Goal: Task Accomplishment & Management: Use online tool/utility

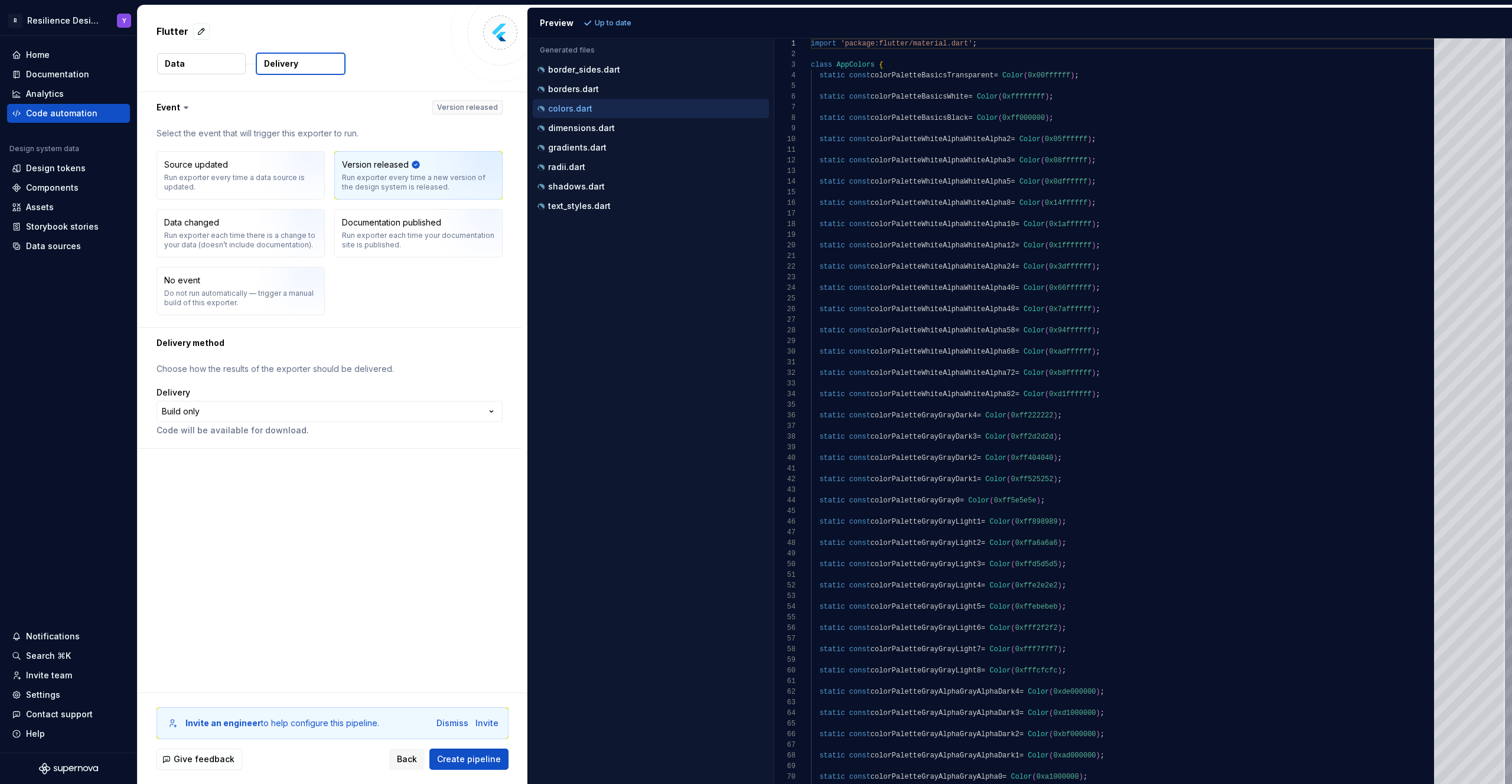
scroll to position [106, 0]
click at [625, 106] on div "colors.dart" at bounding box center [652, 109] width 234 height 12
click at [615, 80] on div "borders.dart" at bounding box center [650, 89] width 236 height 19
click at [624, 64] on div "border_sides.dart" at bounding box center [652, 70] width 234 height 12
type textarea "**********"
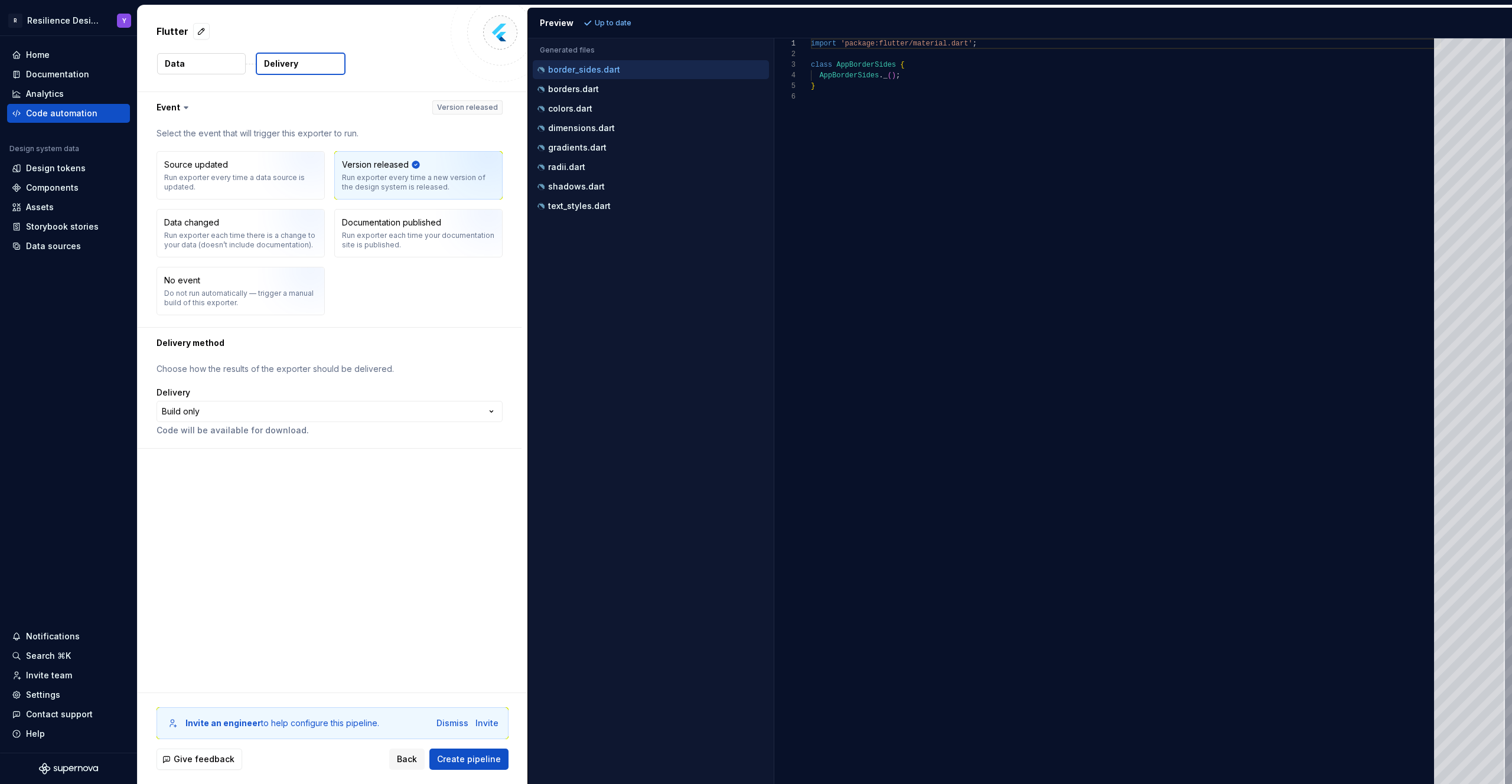
scroll to position [53, 0]
click at [200, 71] on button "Data" at bounding box center [201, 64] width 89 height 21
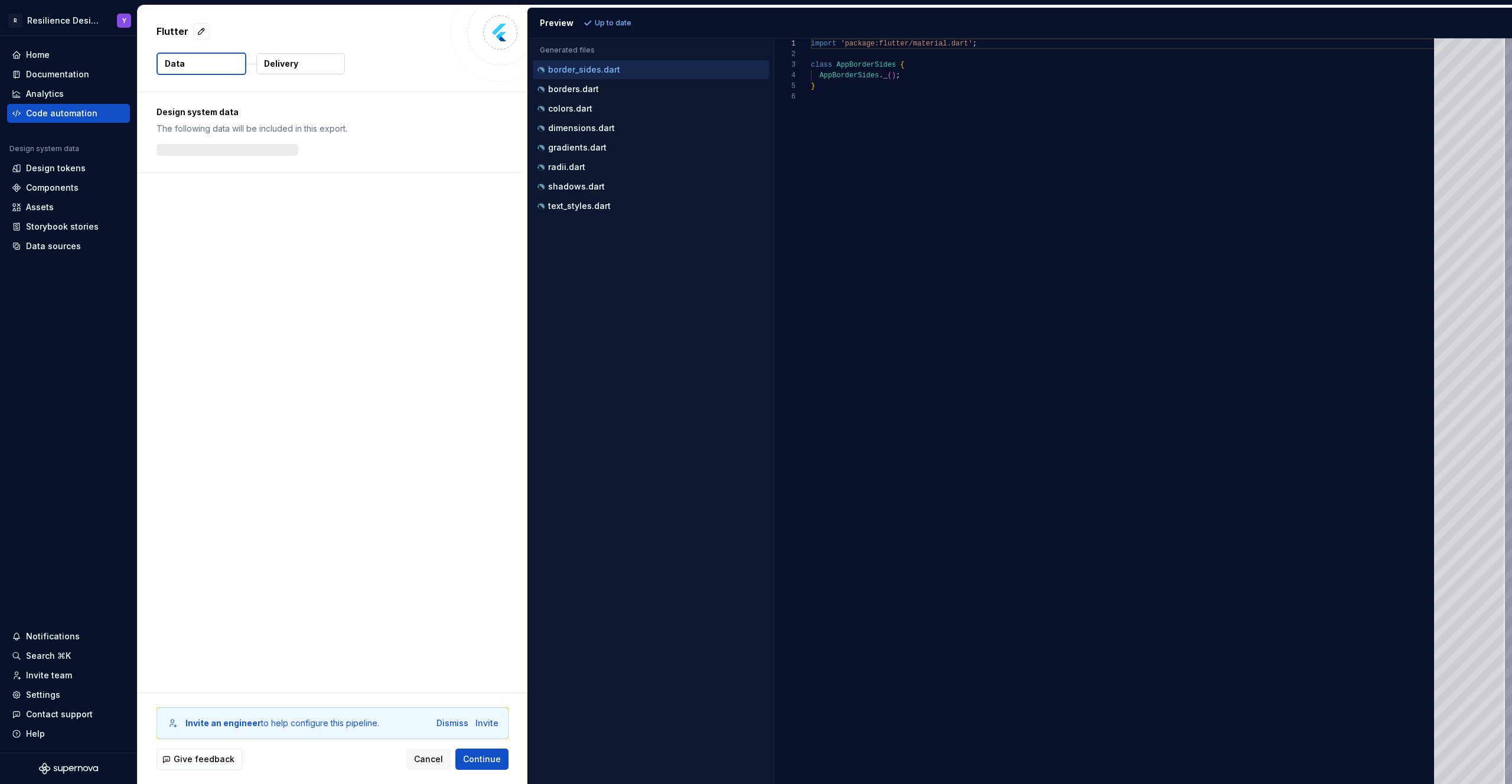
click at [202, 62] on button "Data" at bounding box center [201, 64] width 90 height 23
click at [205, 148] on p "604 tokens" at bounding box center [196, 150] width 47 height 12
drag, startPoint x: 270, startPoint y: 726, endPoint x: 377, endPoint y: 735, distance: 107.4
click at [377, 735] on div "Invite an engineer to help configure this pipeline. Dismiss Invite" at bounding box center [332, 723] width 352 height 32
click at [461, 726] on div "Dismiss" at bounding box center [452, 723] width 32 height 12
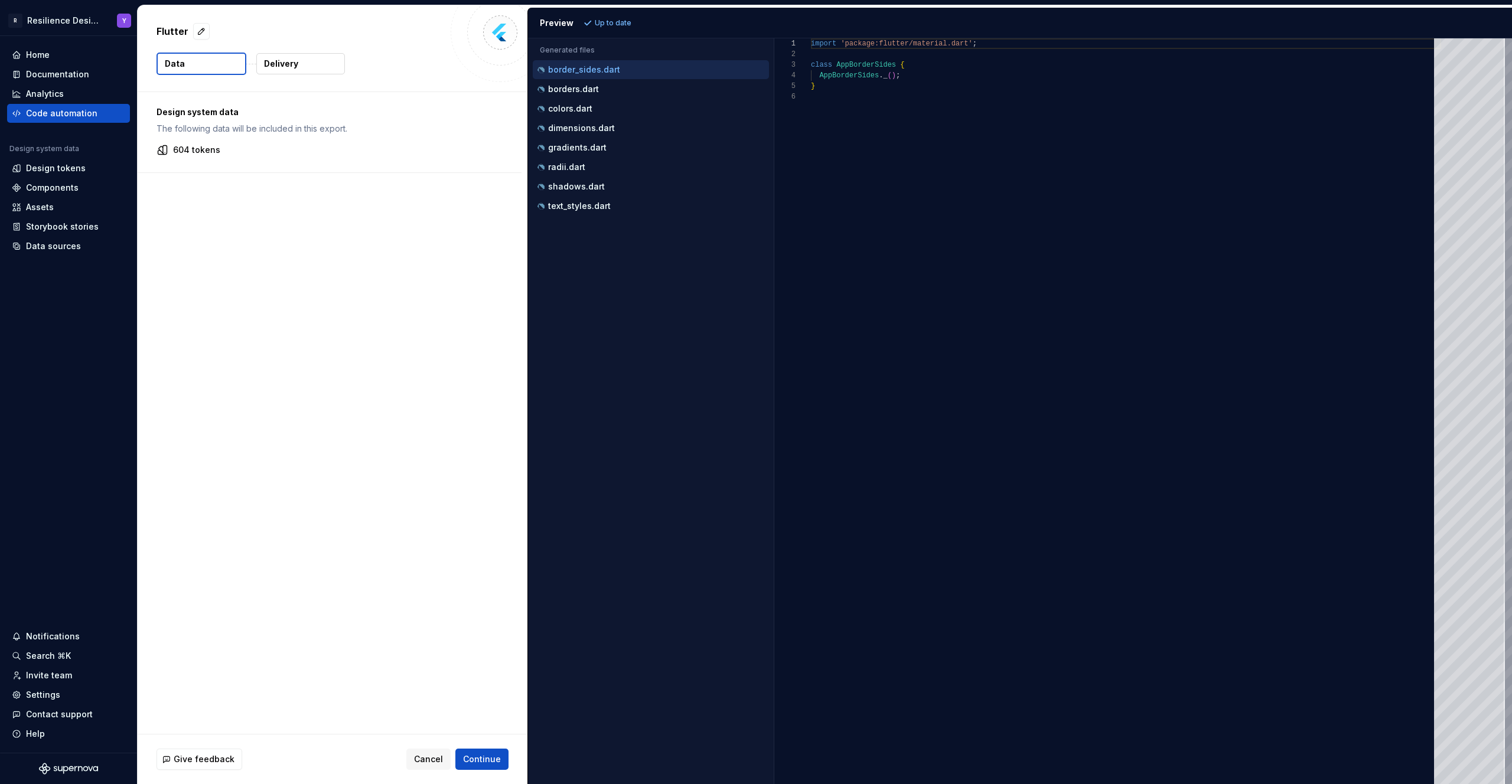
click at [170, 32] on p "Flutter" at bounding box center [172, 32] width 32 height 14
click at [78, 113] on div "Code automation" at bounding box center [62, 114] width 71 height 12
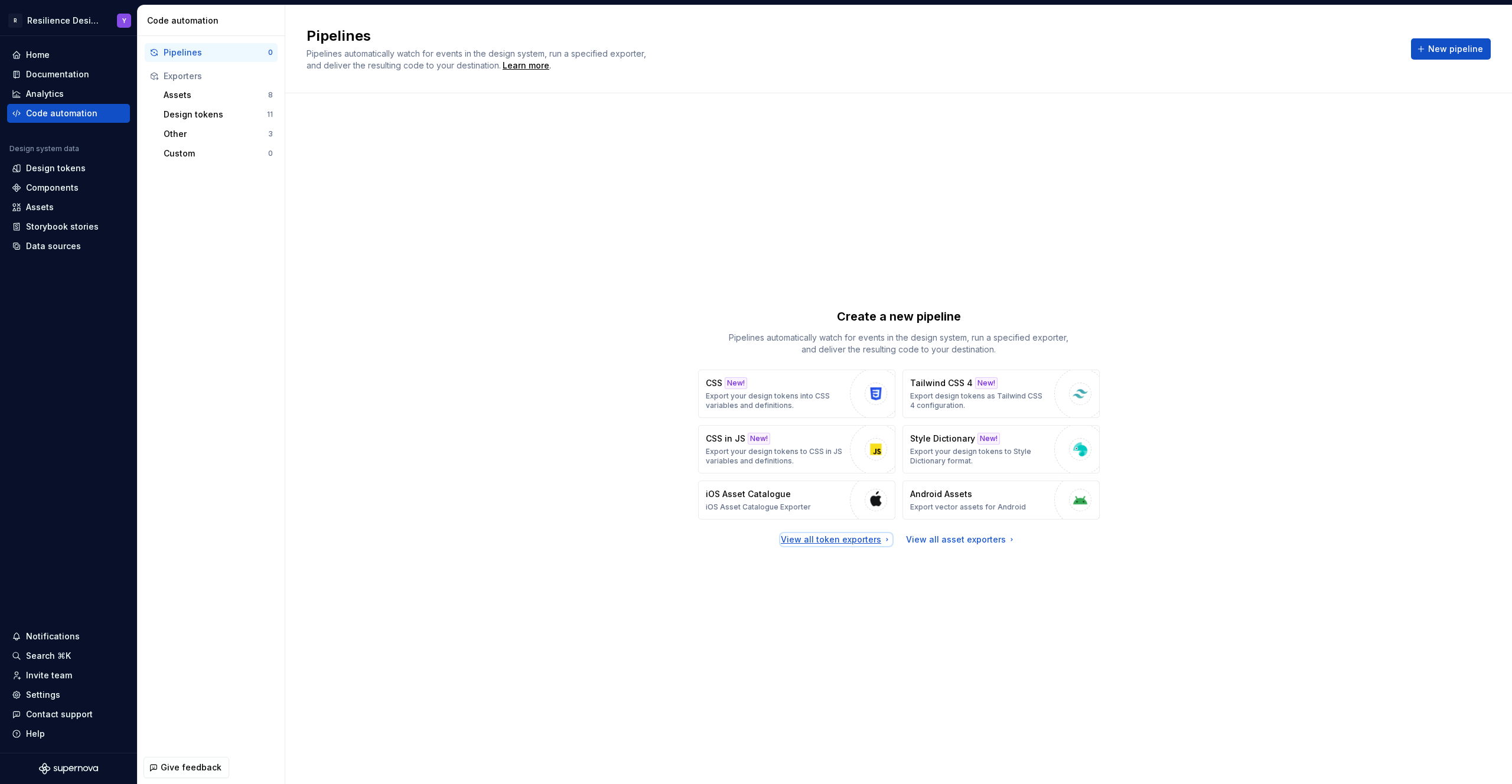
click at [880, 540] on div "View all token exporters" at bounding box center [836, 540] width 111 height 12
click at [885, 543] on icon at bounding box center [887, 540] width 10 height 10
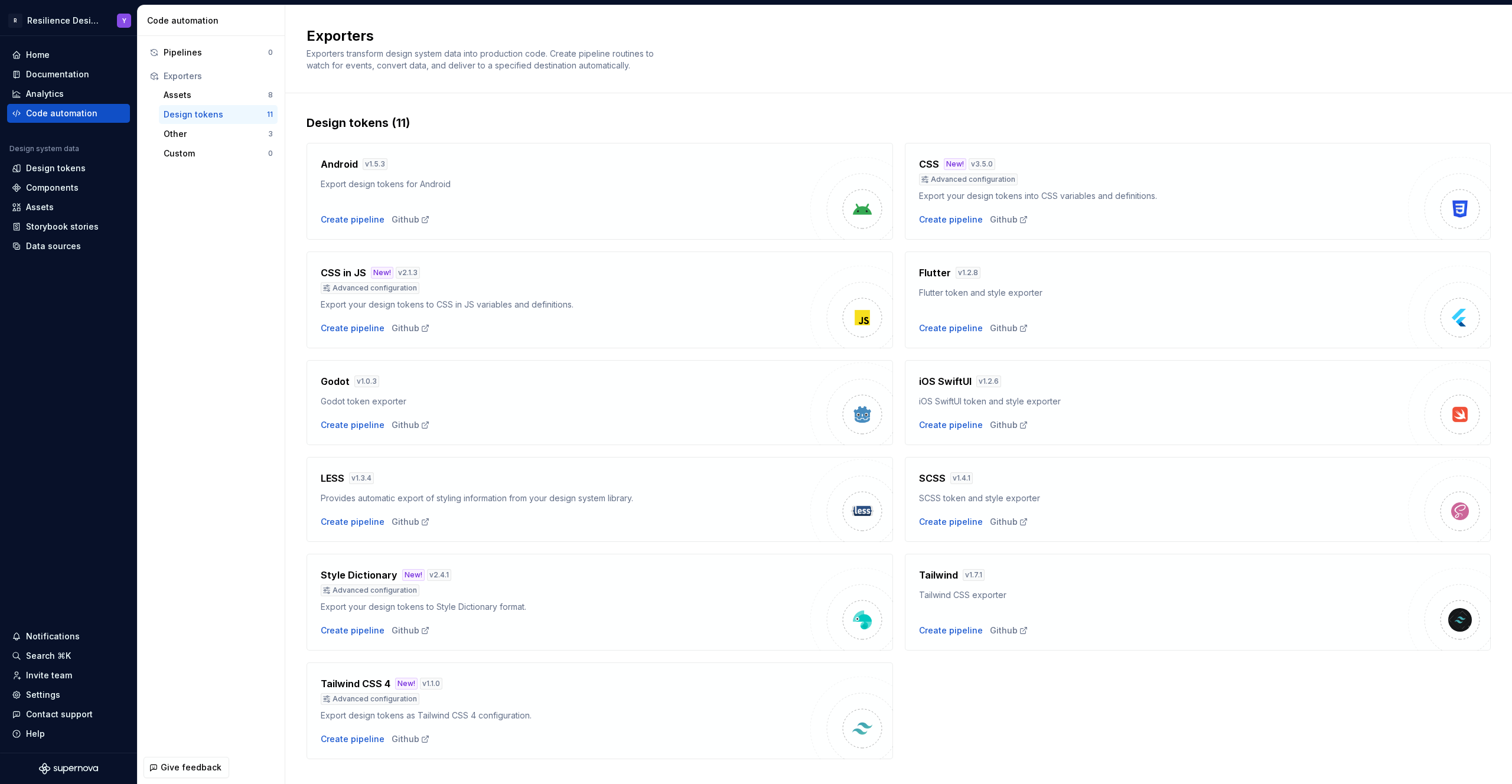
click at [926, 272] on h4 "Flutter" at bounding box center [935, 273] width 32 height 14
click at [1001, 330] on div "Github" at bounding box center [1009, 328] width 39 height 12
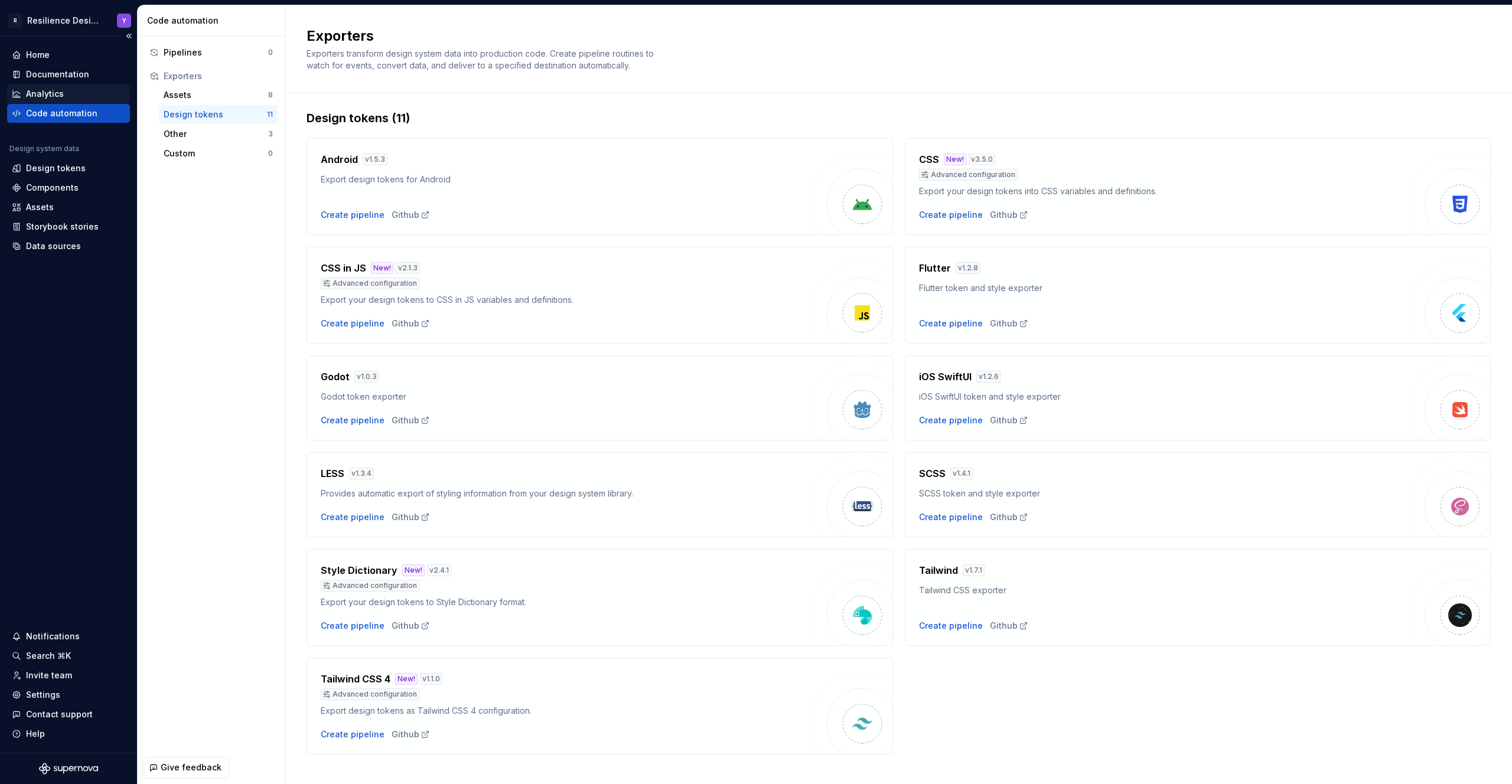
click at [71, 99] on div "Analytics" at bounding box center [68, 94] width 114 height 12
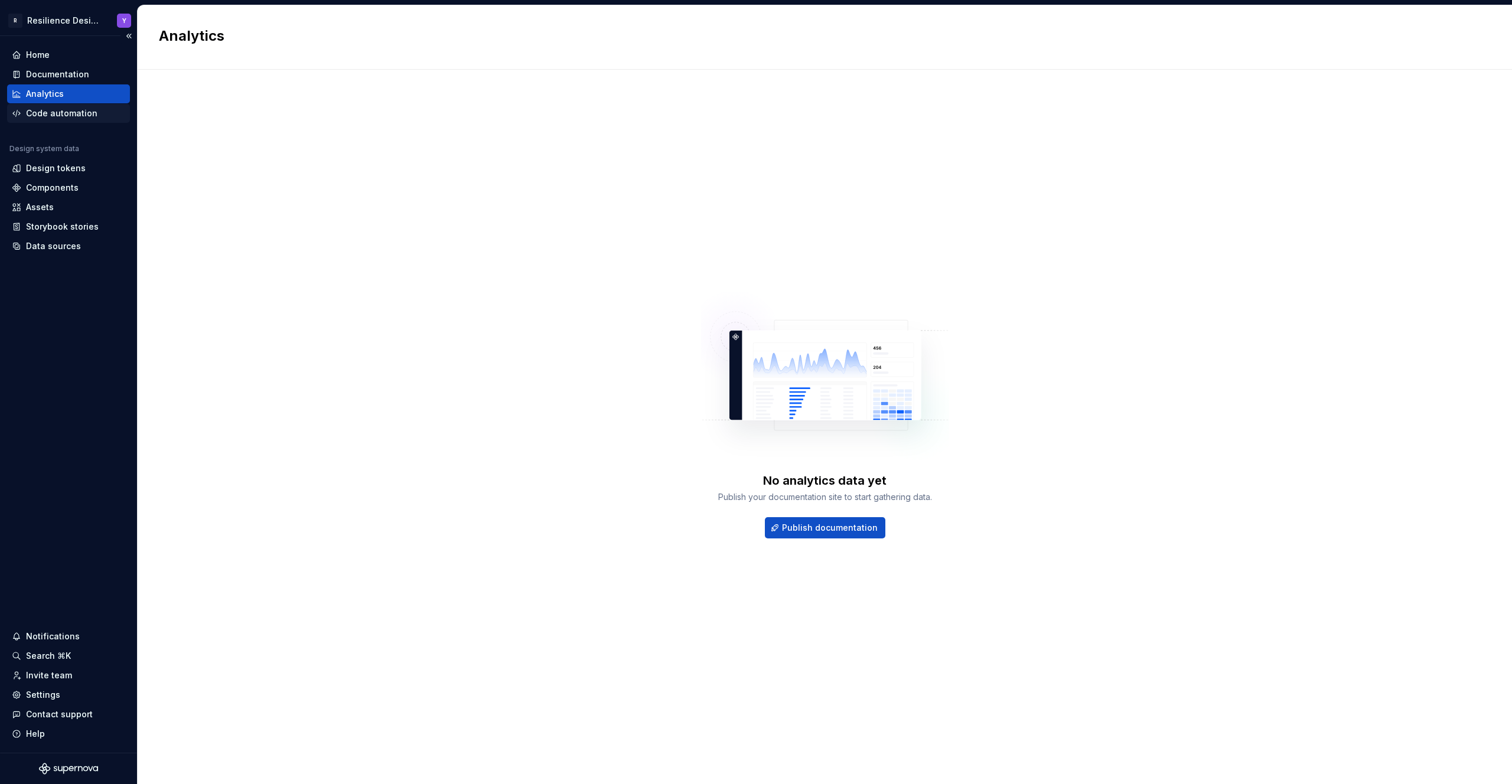
click at [69, 111] on div "Code automation" at bounding box center [62, 114] width 71 height 12
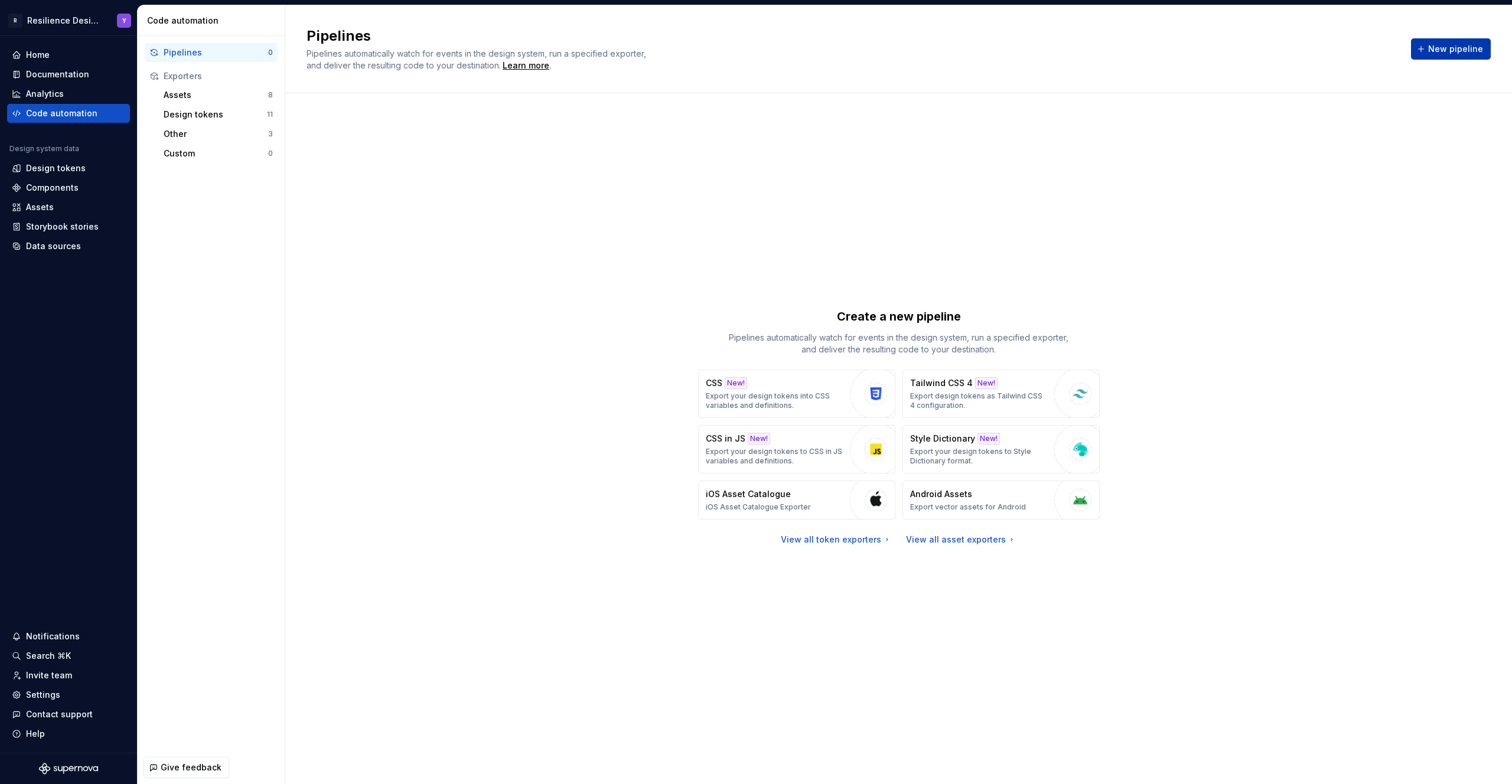
click at [1439, 54] on span "New pipeline" at bounding box center [1456, 49] width 55 height 12
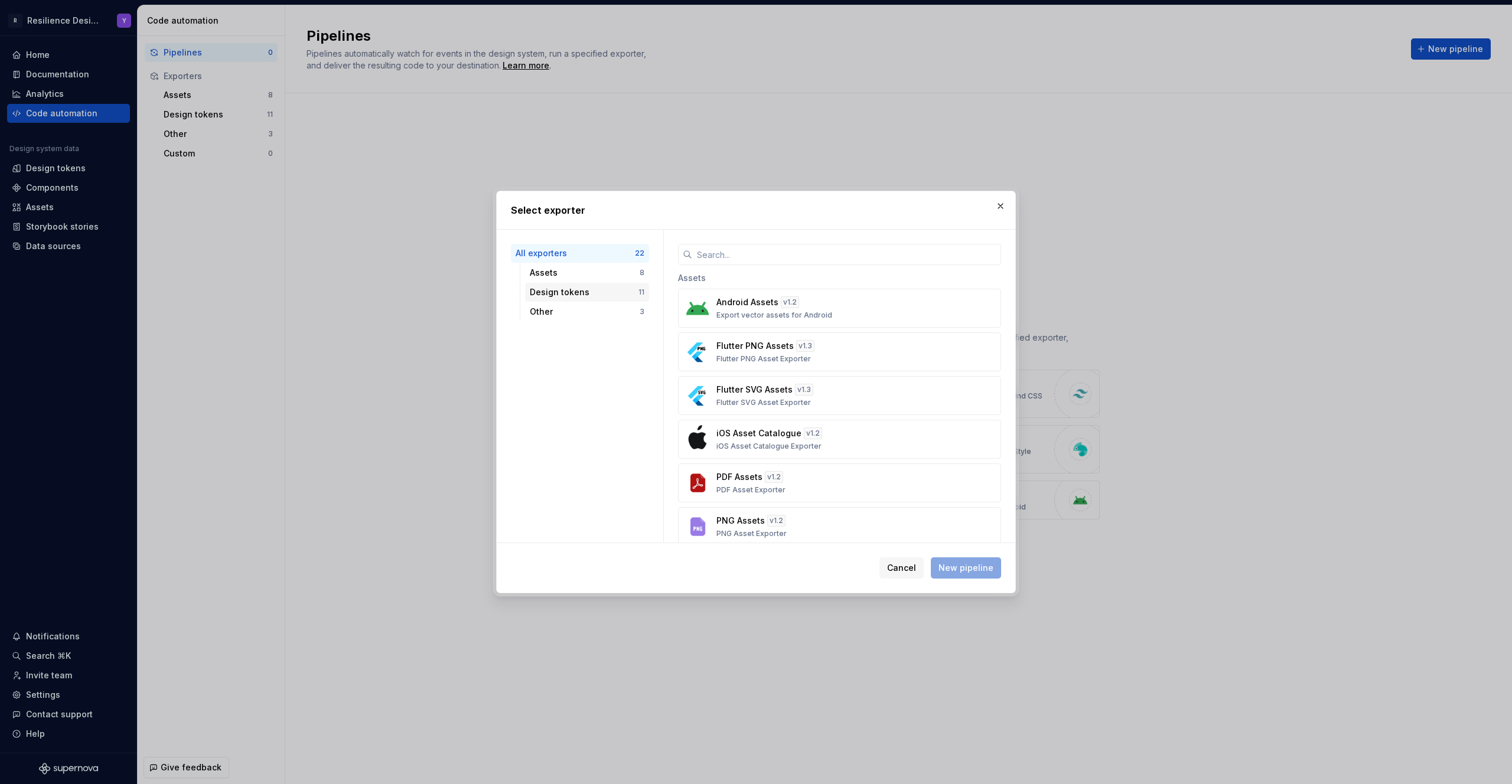
click at [567, 288] on div "Design tokens" at bounding box center [584, 292] width 109 height 12
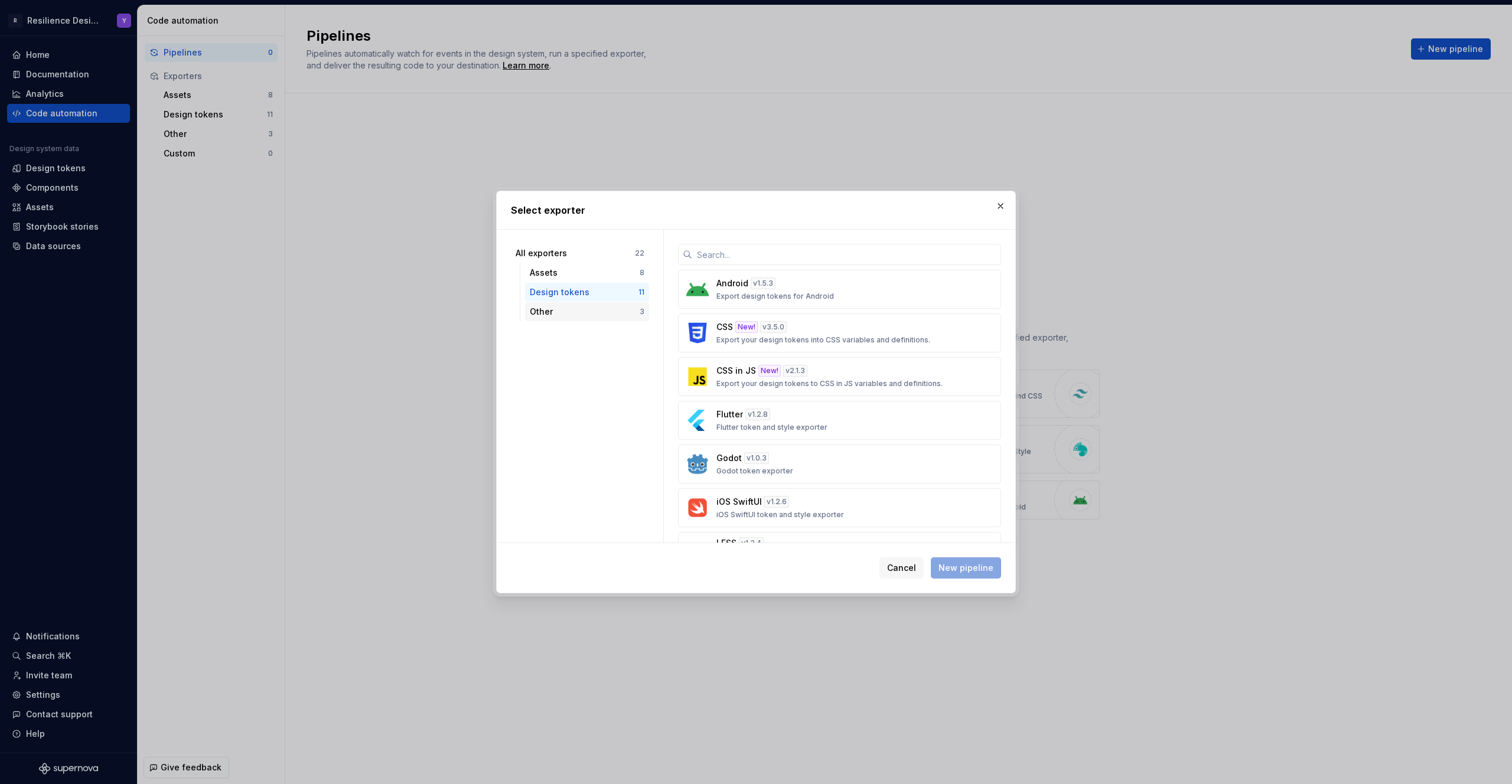
click at [574, 308] on div "Other" at bounding box center [584, 311] width 110 height 12
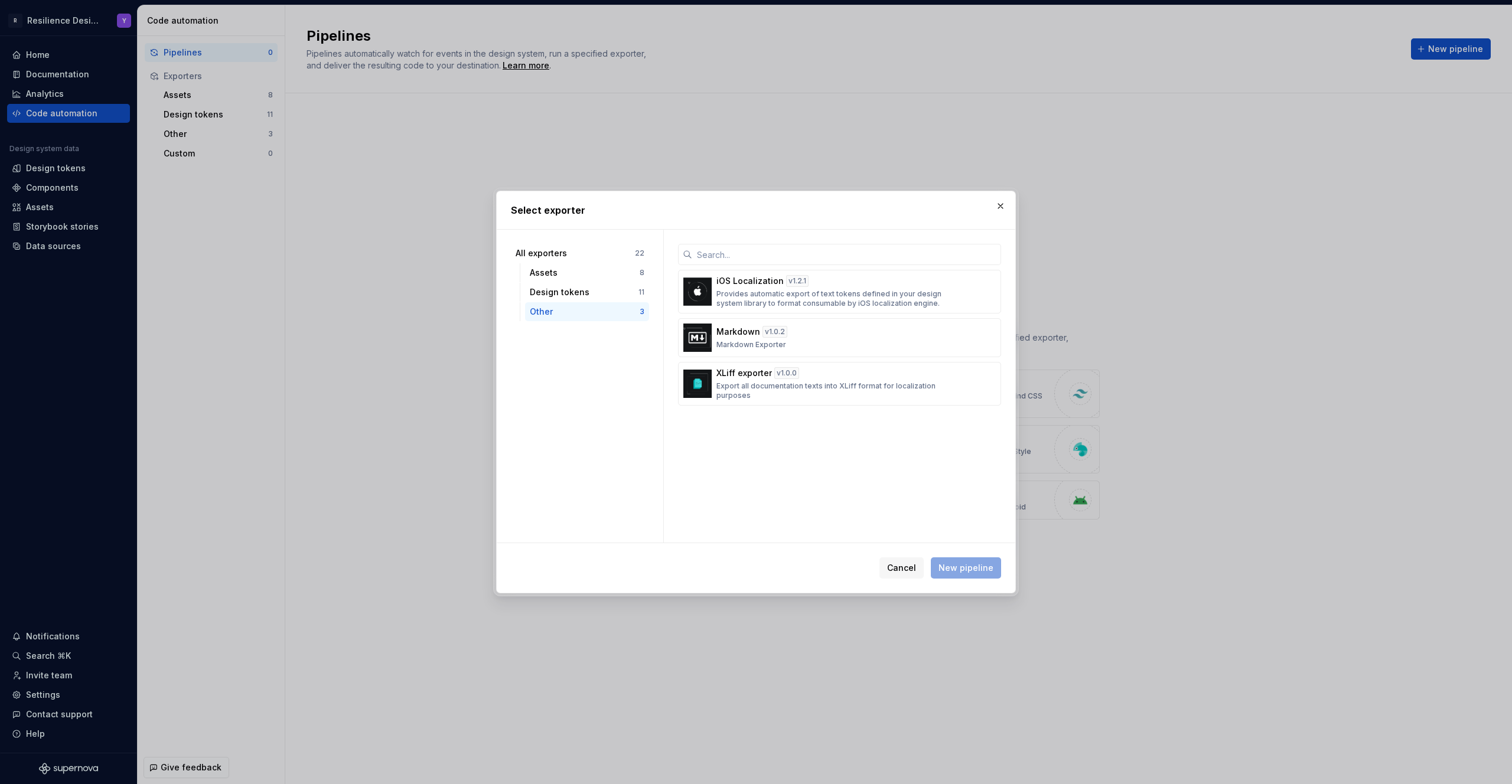
click at [589, 303] on div "Other 3" at bounding box center [587, 312] width 124 height 19
click at [591, 294] on div "Design tokens" at bounding box center [584, 292] width 109 height 12
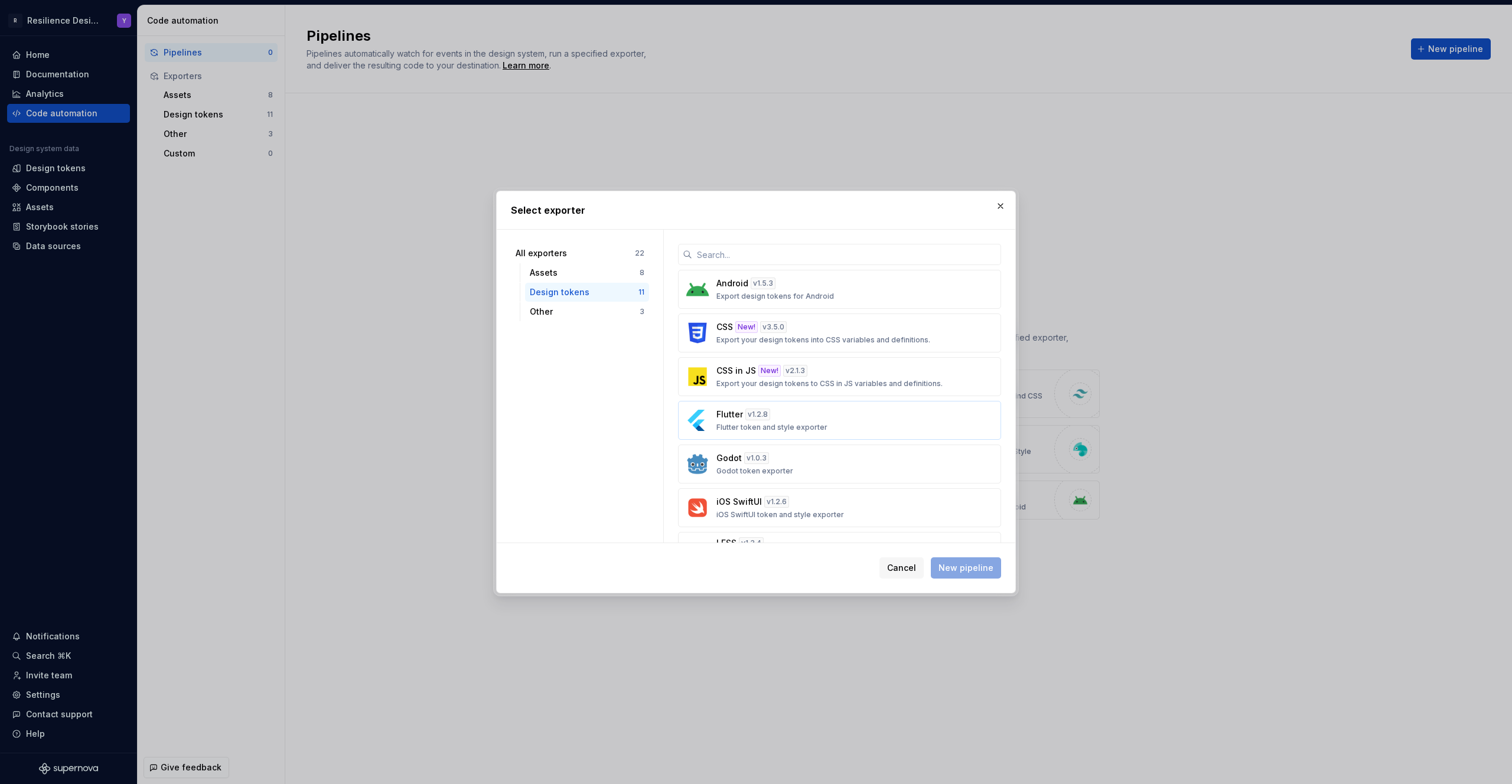
click at [771, 418] on div "Flutter v 1.2.8 Flutter token and style exporter" at bounding box center [836, 420] width 239 height 24
click at [968, 561] on button "New pipeline" at bounding box center [966, 568] width 70 height 21
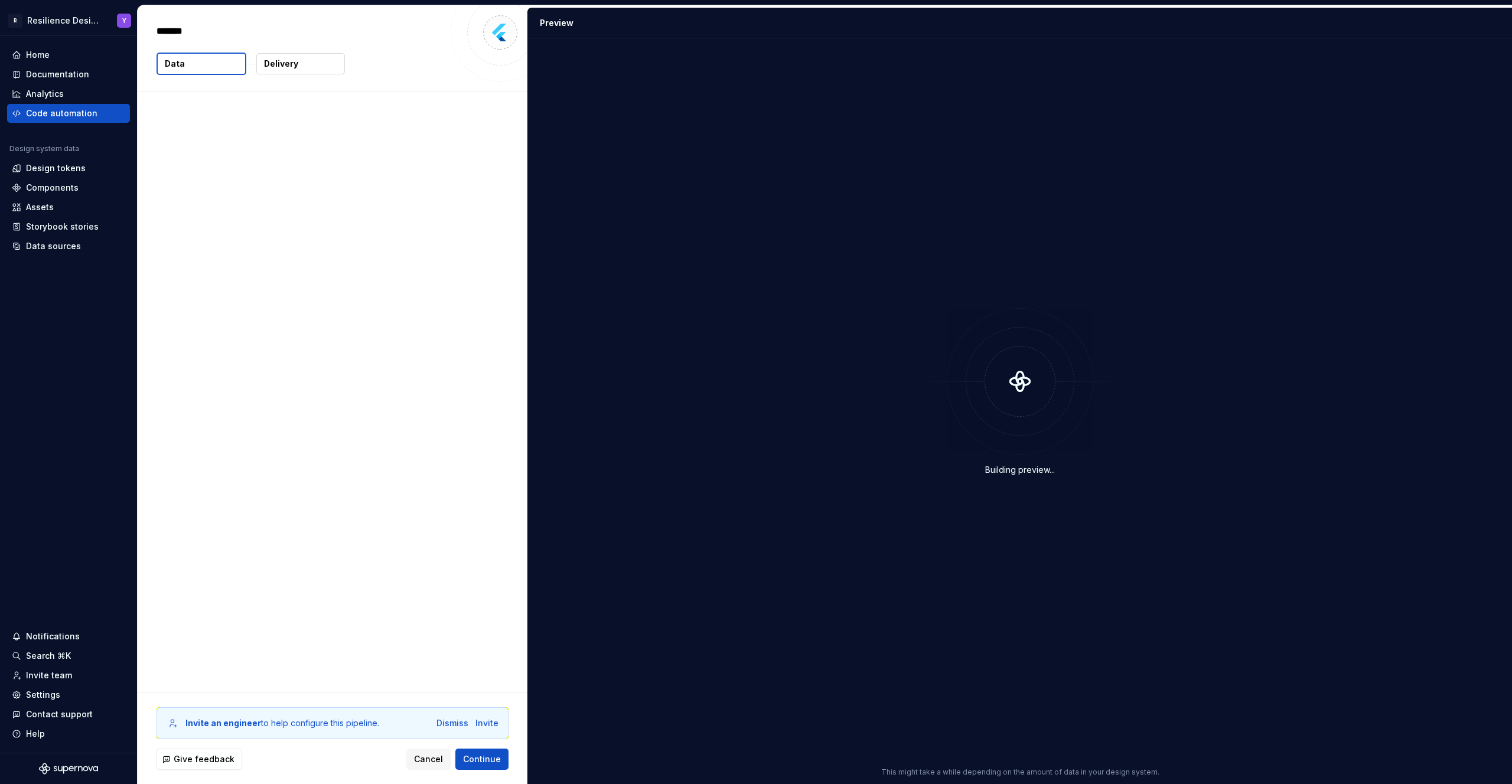
type textarea "*"
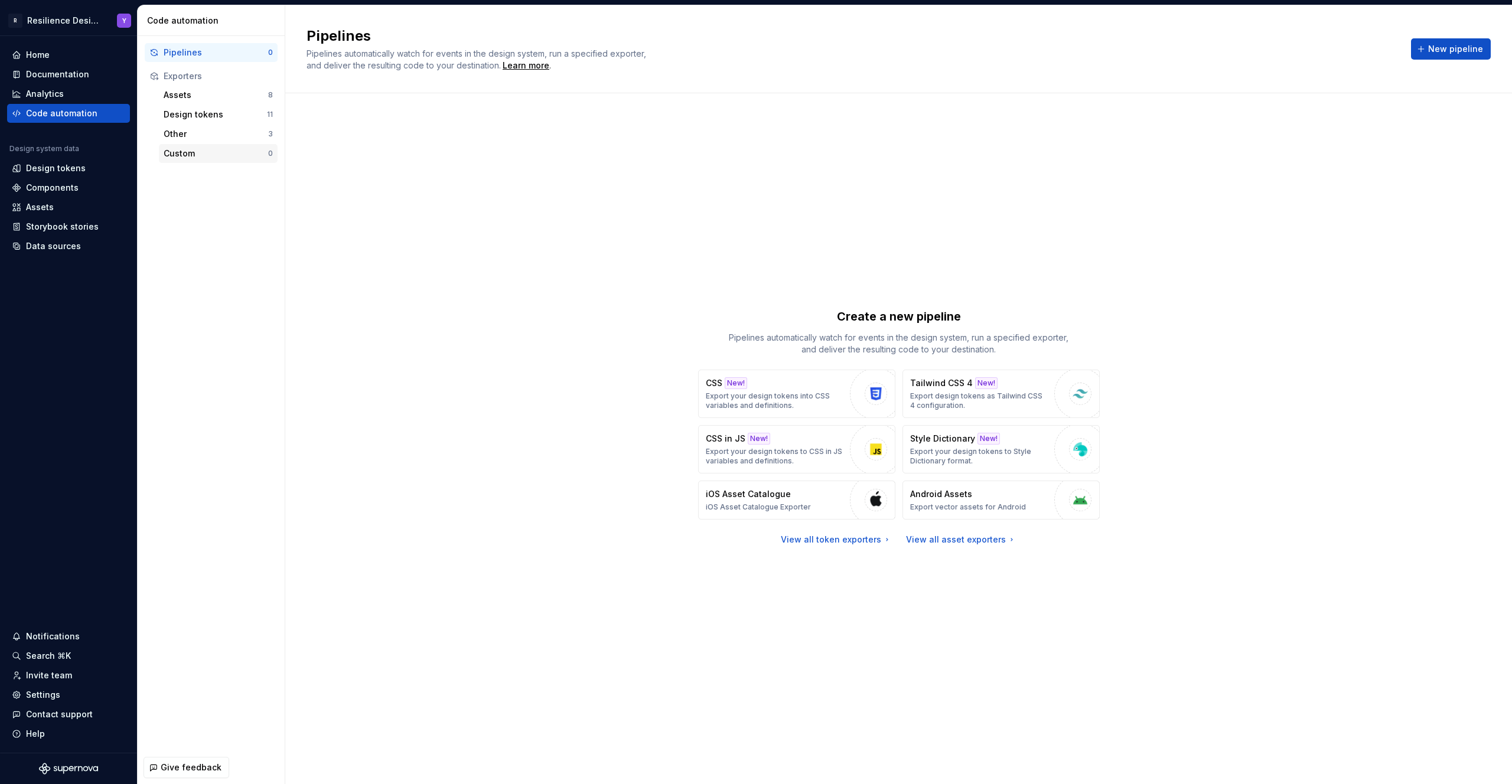
click at [200, 152] on div "Custom" at bounding box center [216, 153] width 105 height 12
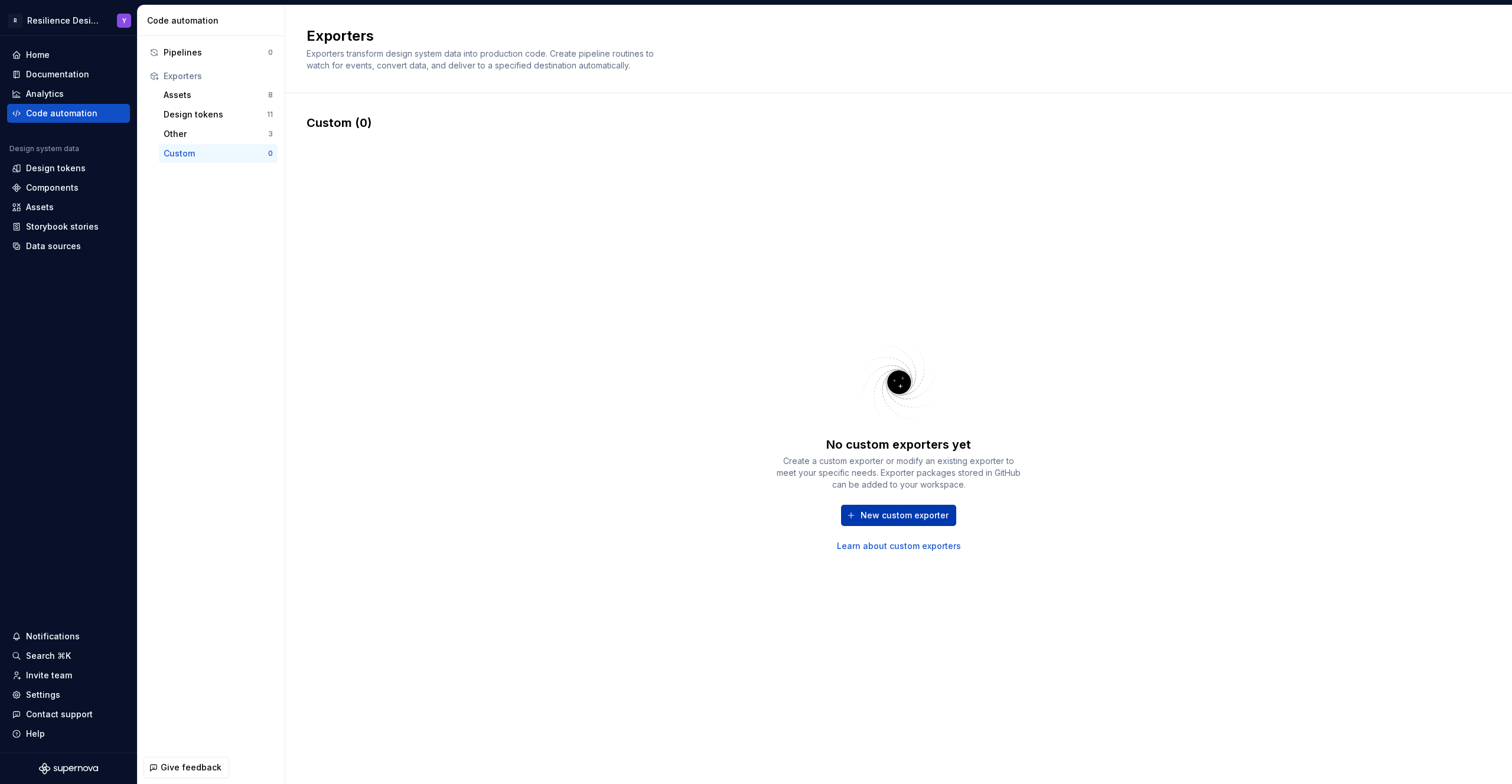
click at [881, 509] on span "New custom exporter" at bounding box center [904, 515] width 88 height 12
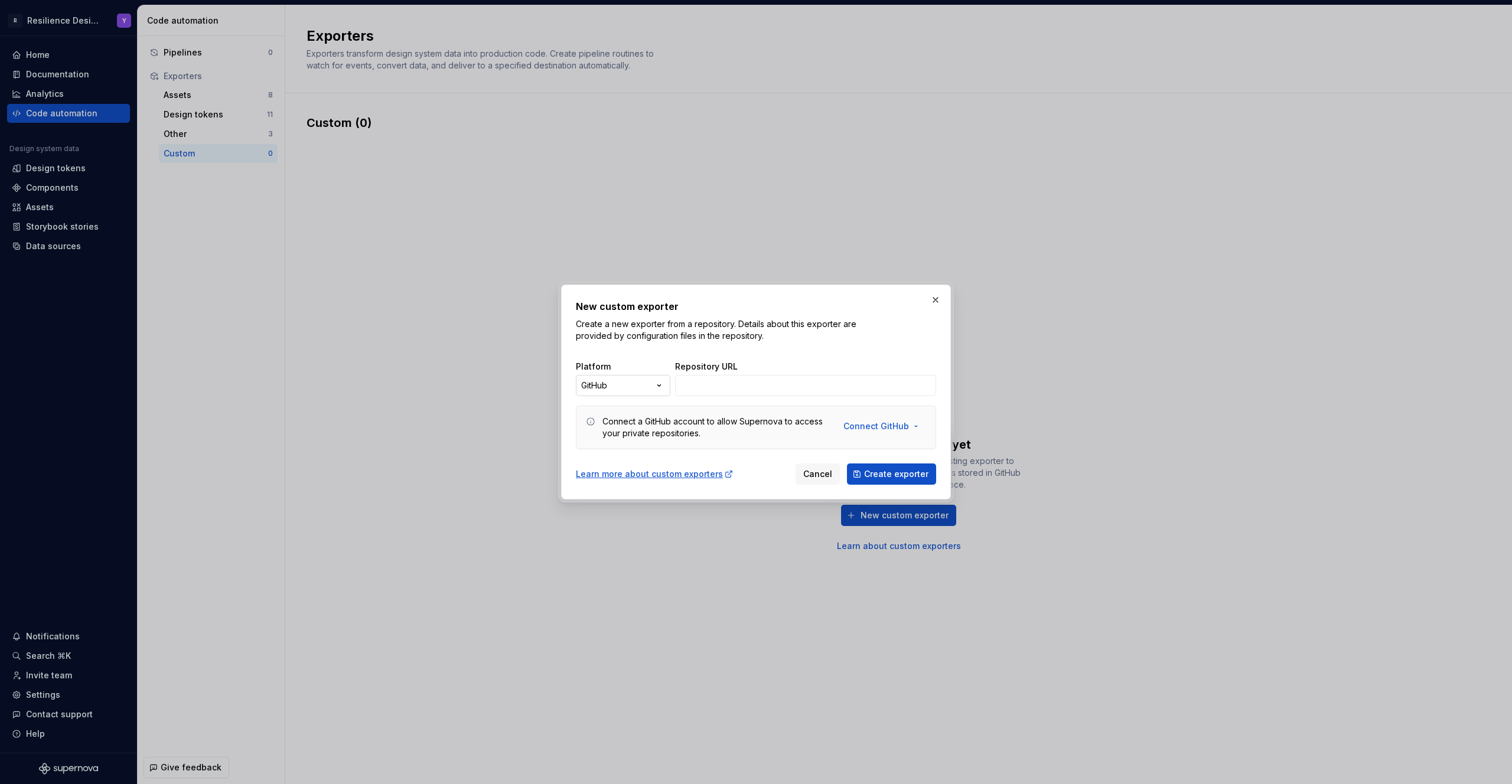
click at [657, 380] on div "New custom exporter Create a new exporter from a repository. Details about this…" at bounding box center [756, 392] width 1512 height 784
click at [710, 389] on div "New custom exporter Create a new exporter from a repository. Details about this…" at bounding box center [756, 392] width 1512 height 784
click at [768, 381] on input "Repository URL" at bounding box center [805, 386] width 261 height 21
drag, startPoint x: 615, startPoint y: 415, endPoint x: 765, endPoint y: 443, distance: 152.6
click at [765, 443] on div "Connect a GitHub account to allow Supernova to access your private repositories…" at bounding box center [756, 427] width 360 height 43
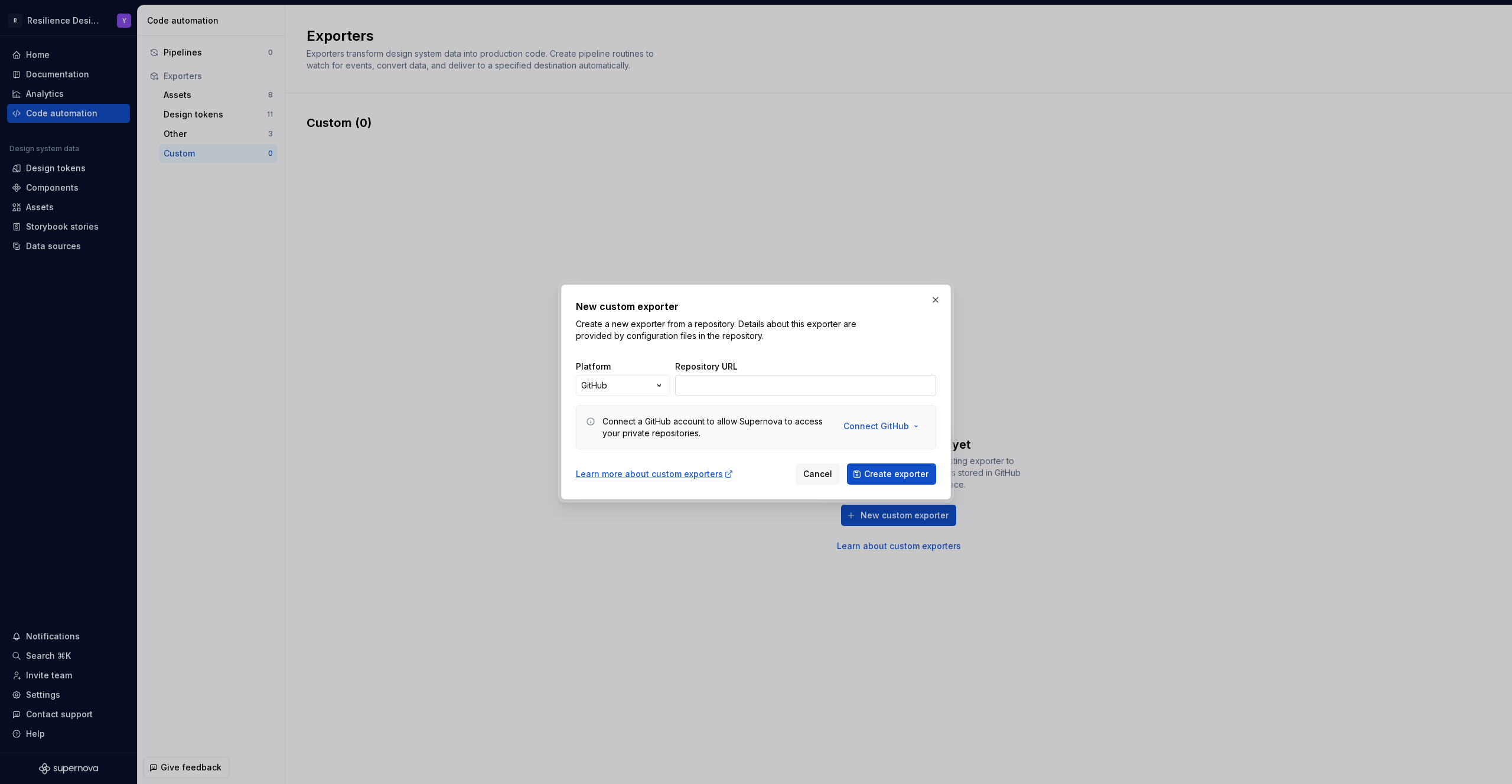
drag, startPoint x: 772, startPoint y: 393, endPoint x: 719, endPoint y: 393, distance: 53.0
click at [771, 393] on input "Repository URL" at bounding box center [805, 386] width 261 height 21
click at [678, 477] on div "Learn more about custom exporters" at bounding box center [654, 474] width 158 height 12
click at [928, 299] on button "button" at bounding box center [935, 300] width 17 height 17
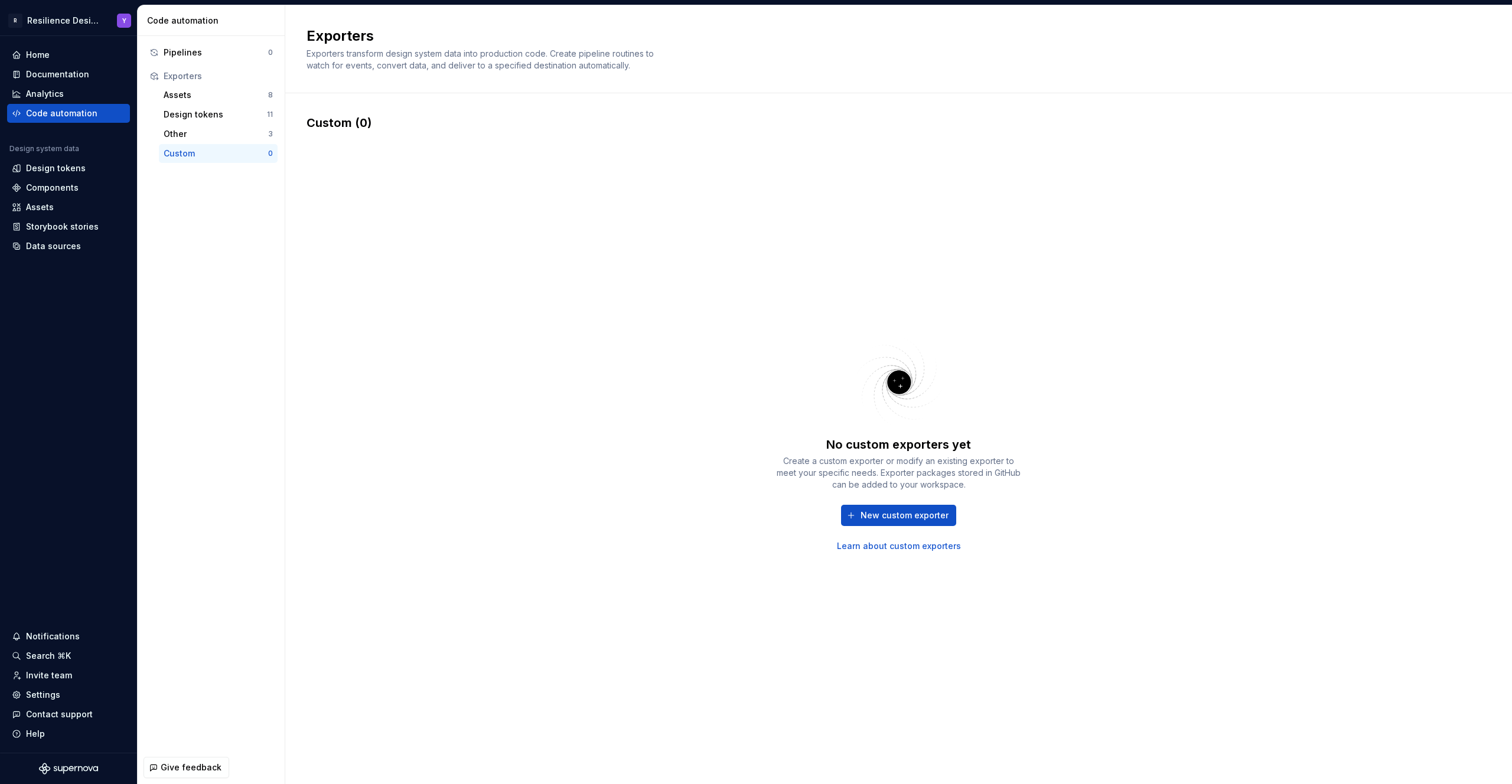
click at [903, 544] on link "Learn about custom exporters" at bounding box center [898, 546] width 124 height 12
